Goal: Task Accomplishment & Management: Manage account settings

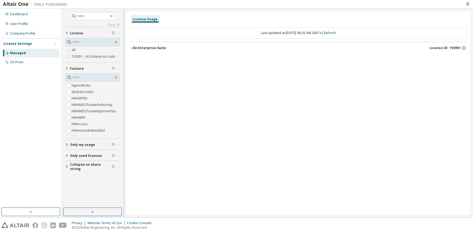
click at [138, 49] on div "AU Enterprise Suite" at bounding box center [149, 48] width 33 height 4
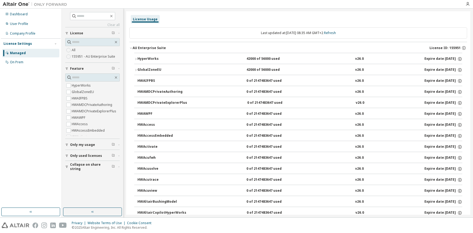
click at [138, 60] on div "HyperWorks" at bounding box center [161, 59] width 48 height 5
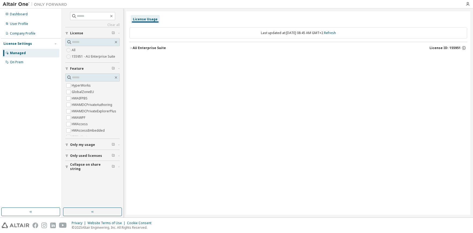
click at [140, 49] on div "AU Enterprise Suite" at bounding box center [149, 48] width 33 height 4
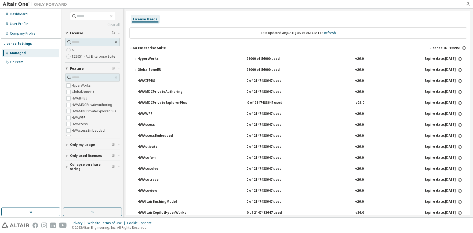
click at [140, 60] on div "HyperWorks" at bounding box center [161, 59] width 48 height 5
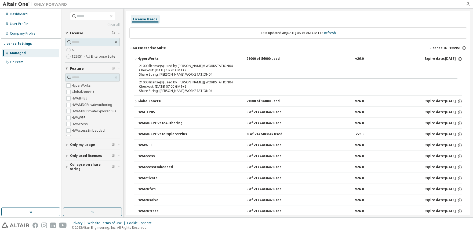
click at [140, 60] on div "HyperWorks" at bounding box center [161, 59] width 48 height 5
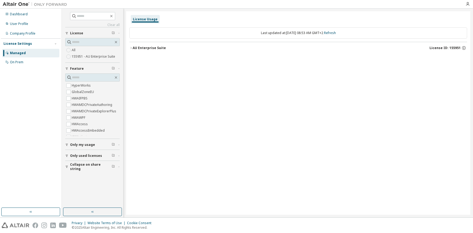
click at [129, 45] on div "License Usage Last updated at: [DATE] 08:53 AM GMT+2 Refresh AU Enterprise Suit…" at bounding box center [298, 113] width 344 height 204
click at [131, 47] on icon "button" at bounding box center [130, 47] width 3 height 3
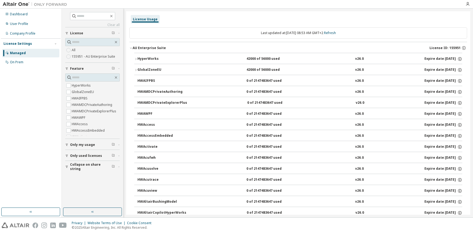
click at [134, 59] on icon "button" at bounding box center [135, 58] width 3 height 3
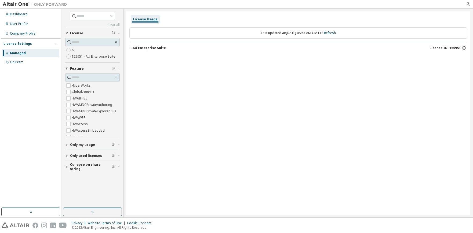
click at [132, 46] on button "AU Enterprise Suite License ID: 155951" at bounding box center [298, 48] width 338 height 12
click at [134, 47] on div "AU Enterprise Suite" at bounding box center [149, 48] width 33 height 4
